Goal: Information Seeking & Learning: Find specific page/section

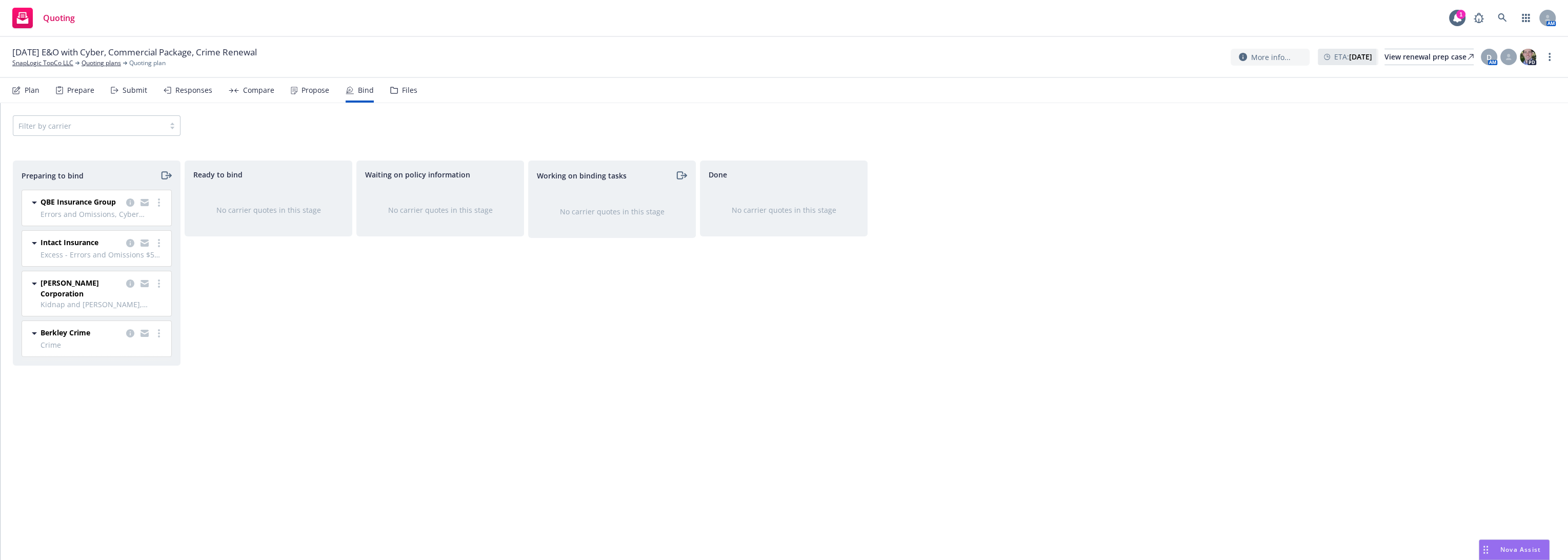
click at [230, 87] on div "Compare" at bounding box center [252, 90] width 46 height 24
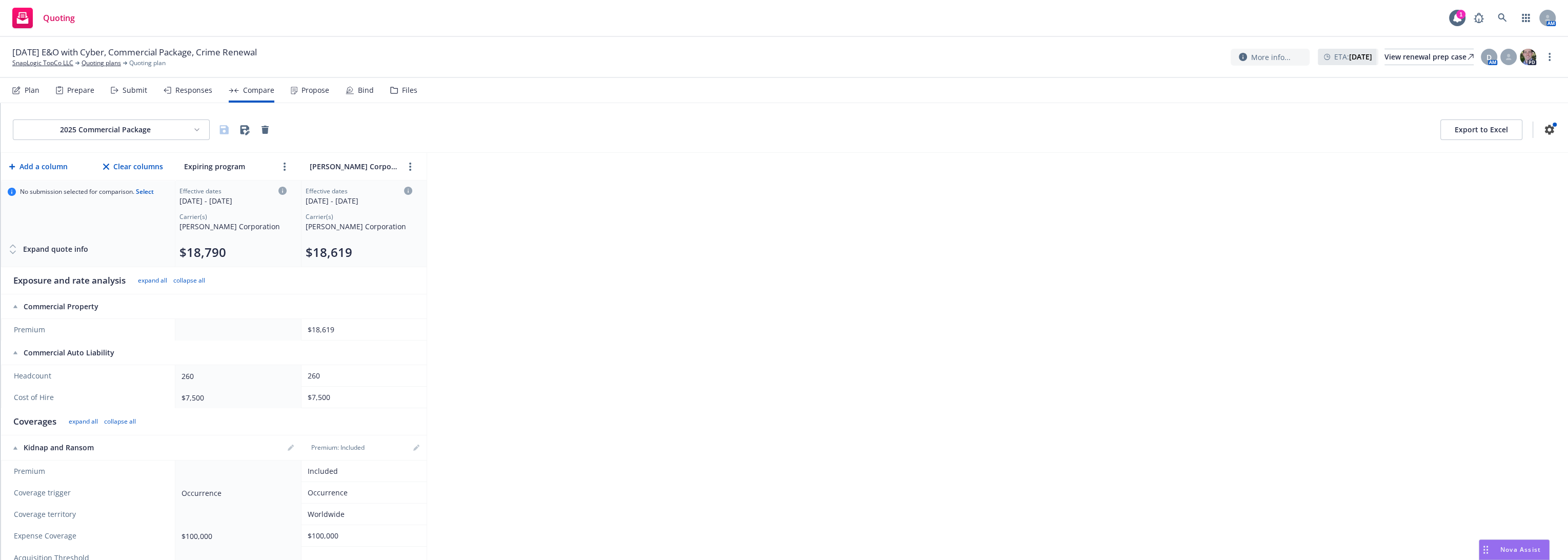
click at [171, 133] on html "Quoting 1 AM [DATE] E&O with Cyber, Commercial Package, Crime Renewal SnapLogic…" at bounding box center [784, 280] width 1568 height 560
click at [154, 185] on div "2025 Crime" at bounding box center [113, 185] width 194 height 17
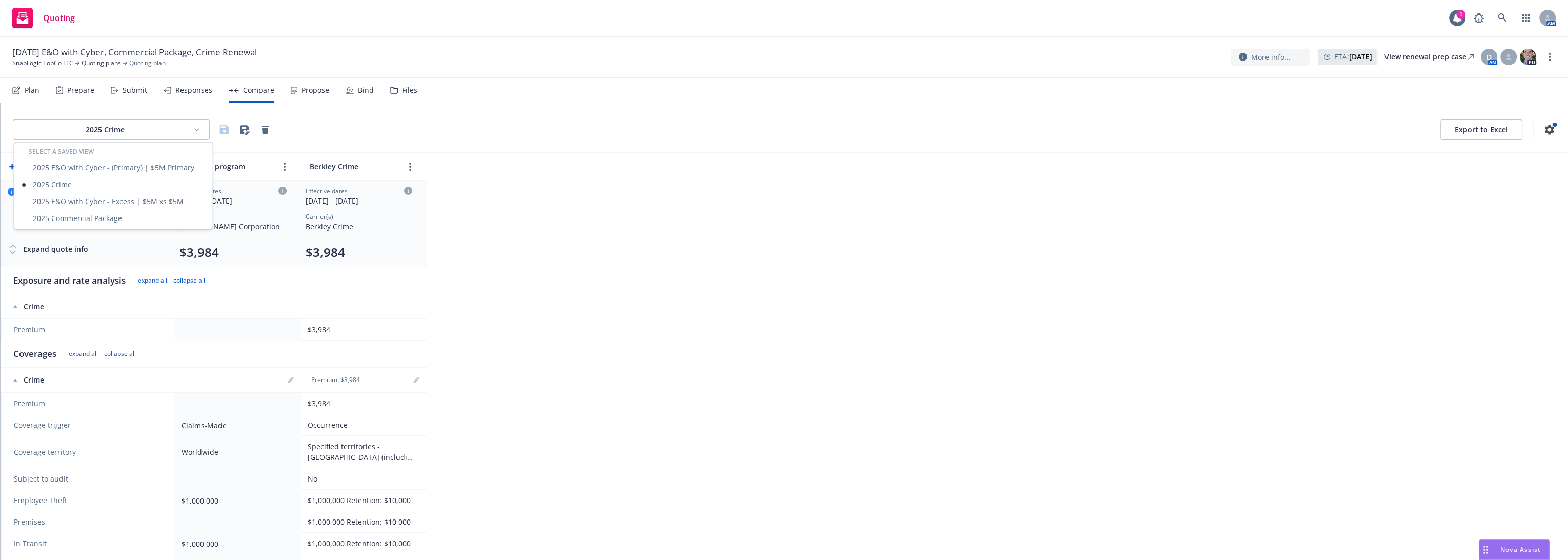
click at [158, 126] on html "Quoting 1 AM [DATE] E&O with Cyber, Commercial Package, Crime Renewal SnapLogic…" at bounding box center [784, 280] width 1568 height 560
click at [150, 161] on div "2025 E&O with Cyber - (Primary) | $5M Primary" at bounding box center [113, 168] width 194 height 17
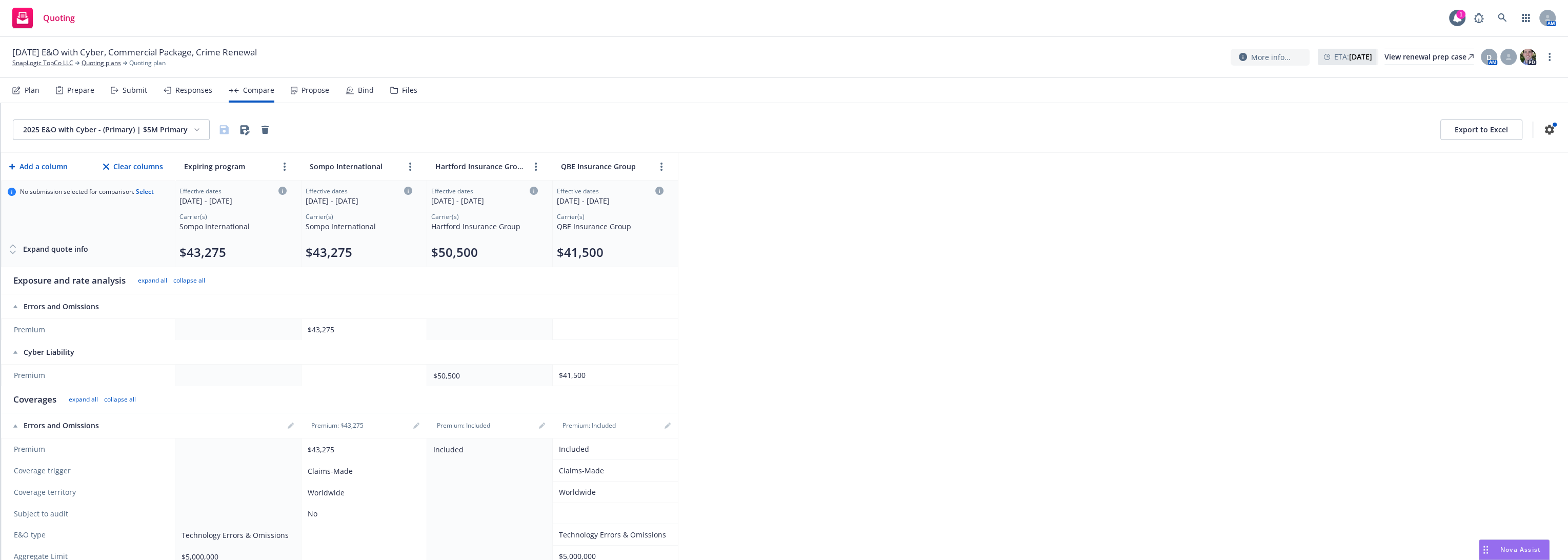
click at [140, 122] on html "Quoting 1 AM [DATE] E&O with Cyber, Commercial Package, Crime Renewal SnapLogic…" at bounding box center [784, 280] width 1568 height 560
click at [144, 196] on div "2025 E&O with Cyber - Excess | $5M xs $5M" at bounding box center [113, 202] width 194 height 17
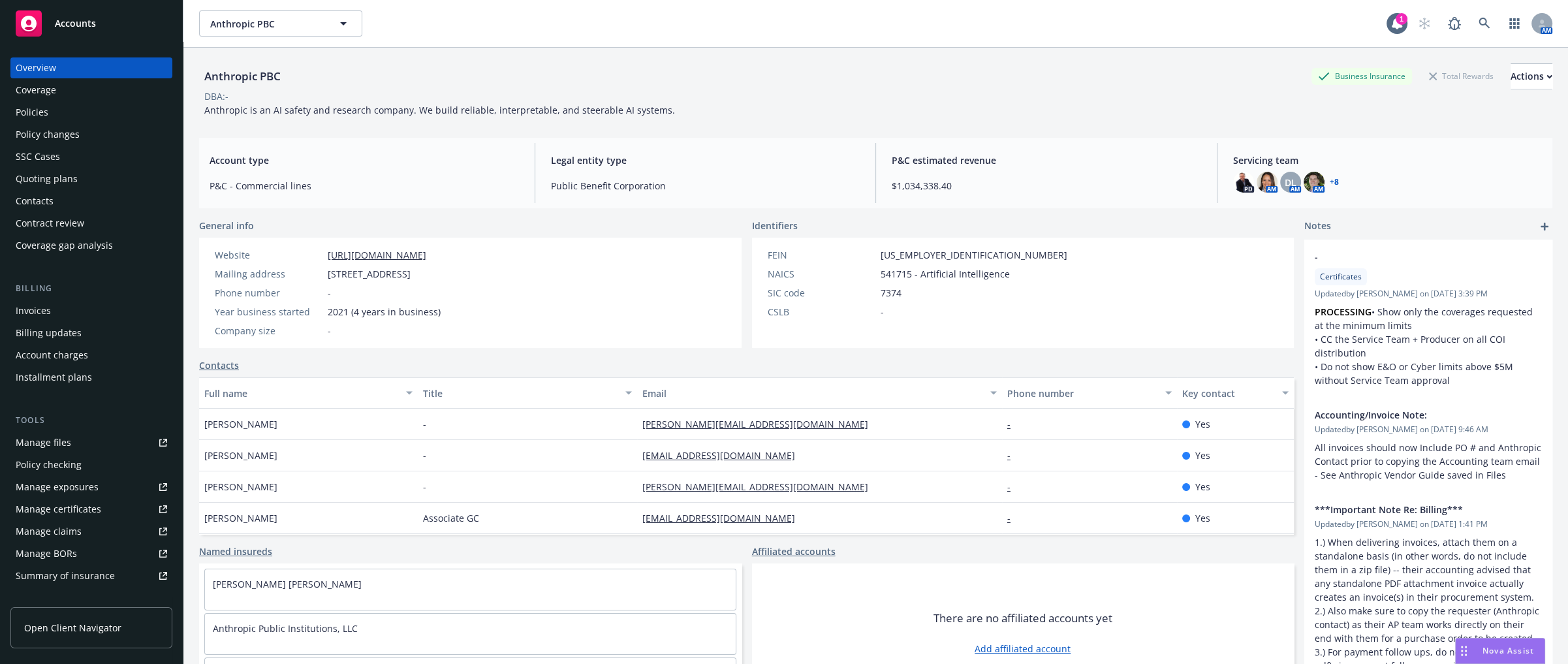
click at [101, 104] on div "Policies" at bounding box center [91, 112] width 152 height 21
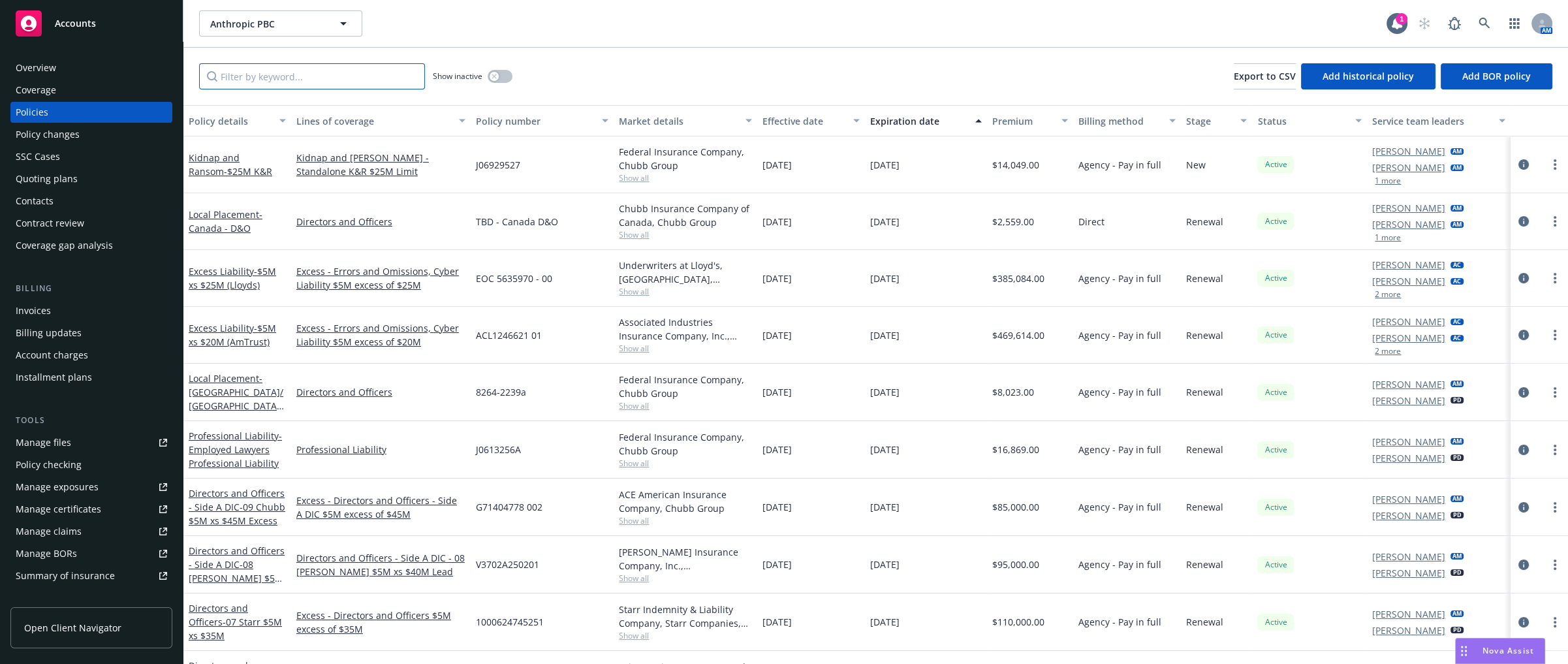
click at [263, 78] on input "Filter by keyword..." at bounding box center [311, 76] width 225 height 26
type input "local"
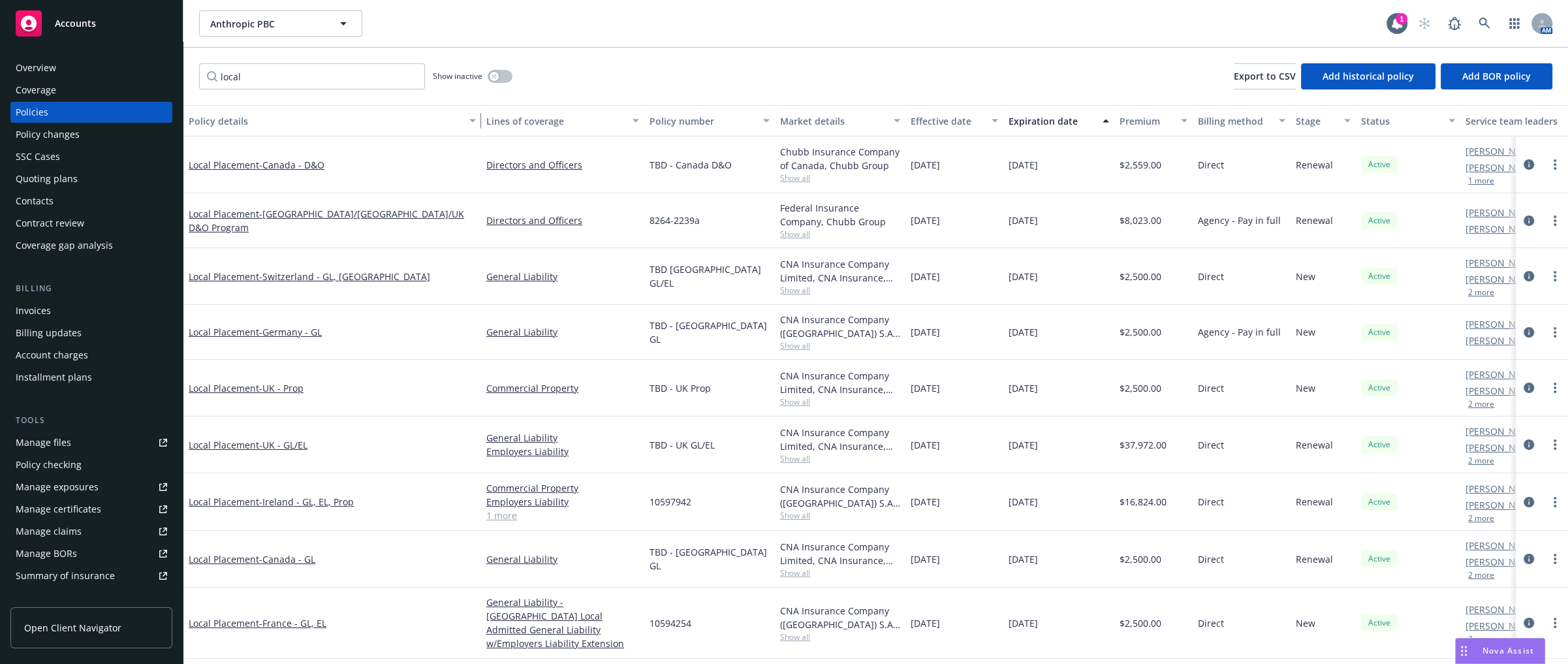
drag, startPoint x: 289, startPoint y: 120, endPoint x: 487, endPoint y: 111, distance: 198.2
click at [487, 111] on div "Policy details Lines of coverage Policy number Market details Effective date Ex…" at bounding box center [913, 121] width 1459 height 31
click at [370, 226] on span "- Ireland/Switzerland/UK D&O Program" at bounding box center [327, 220] width 276 height 26
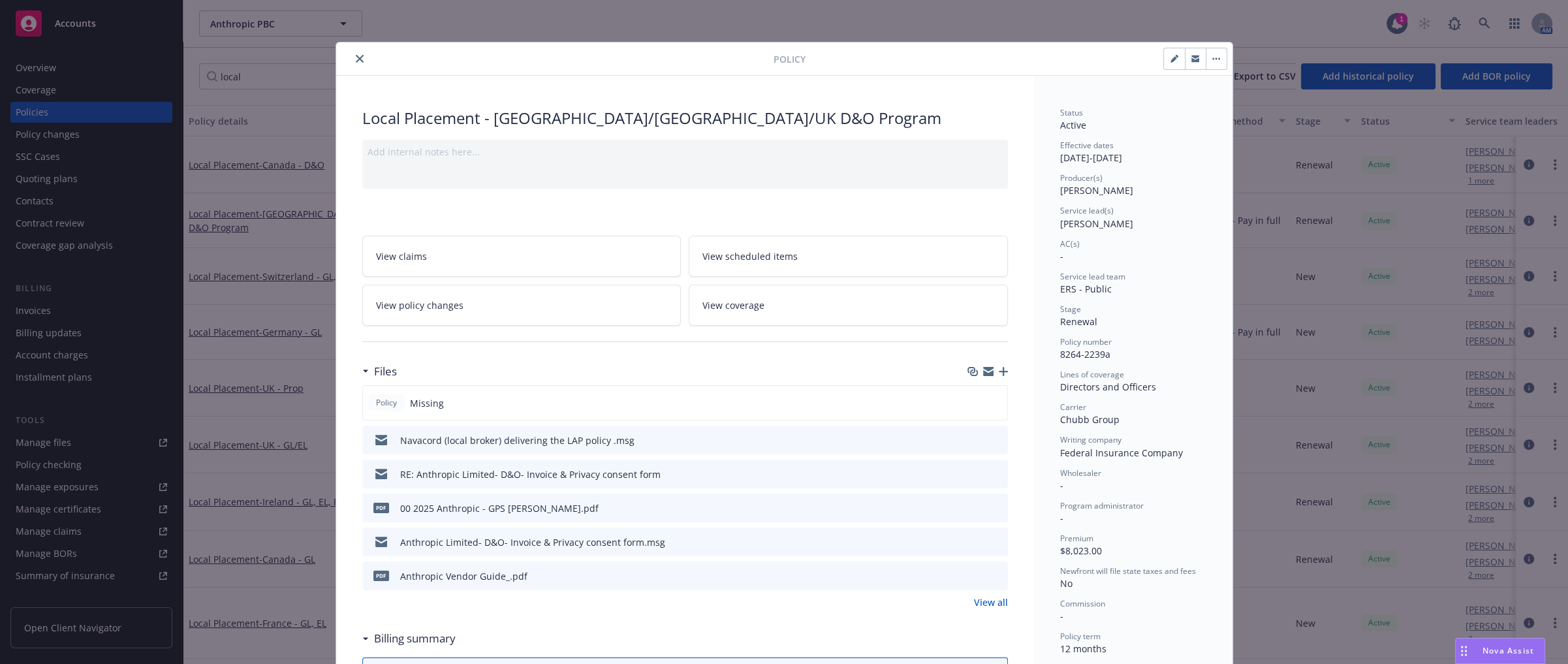
click at [980, 599] on link "View all" at bounding box center [990, 602] width 34 height 14
